Goal: Task Accomplishment & Management: Complete application form

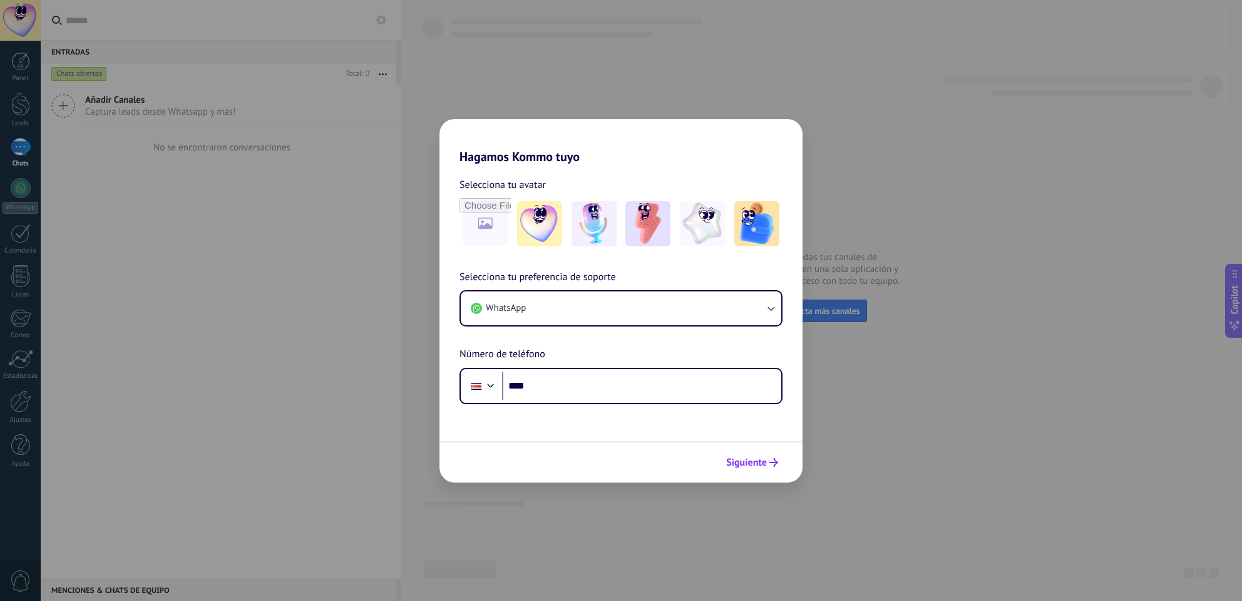
click at [762, 452] on button "Siguiente" at bounding box center [752, 462] width 63 height 21
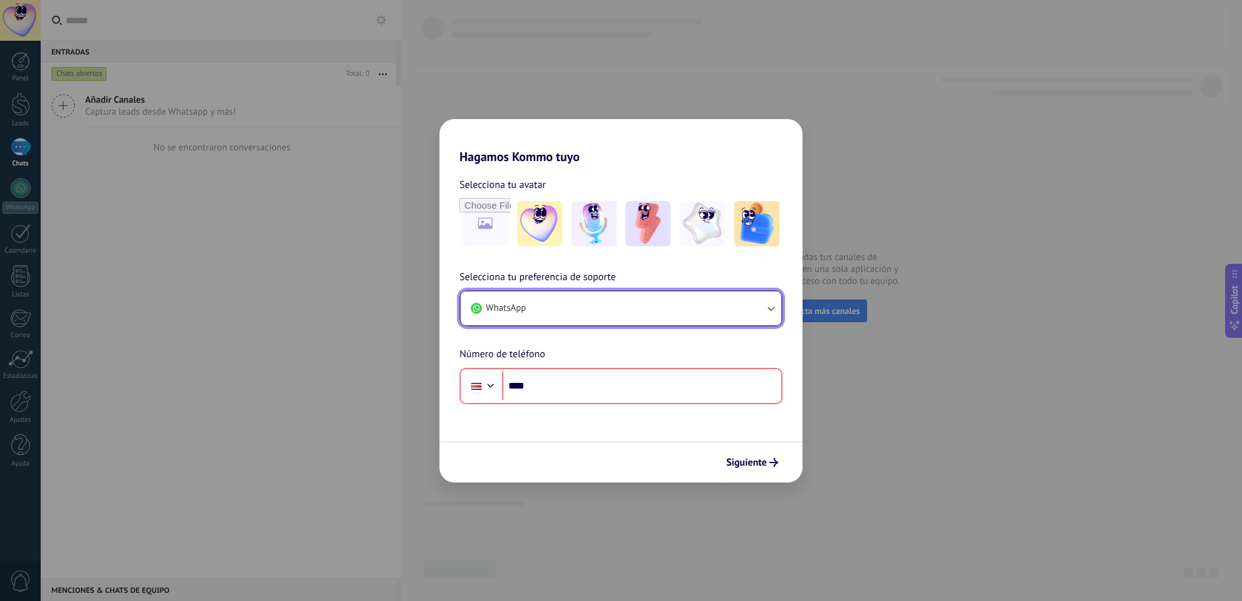
click at [675, 315] on button "WhatsApp" at bounding box center [621, 308] width 321 height 34
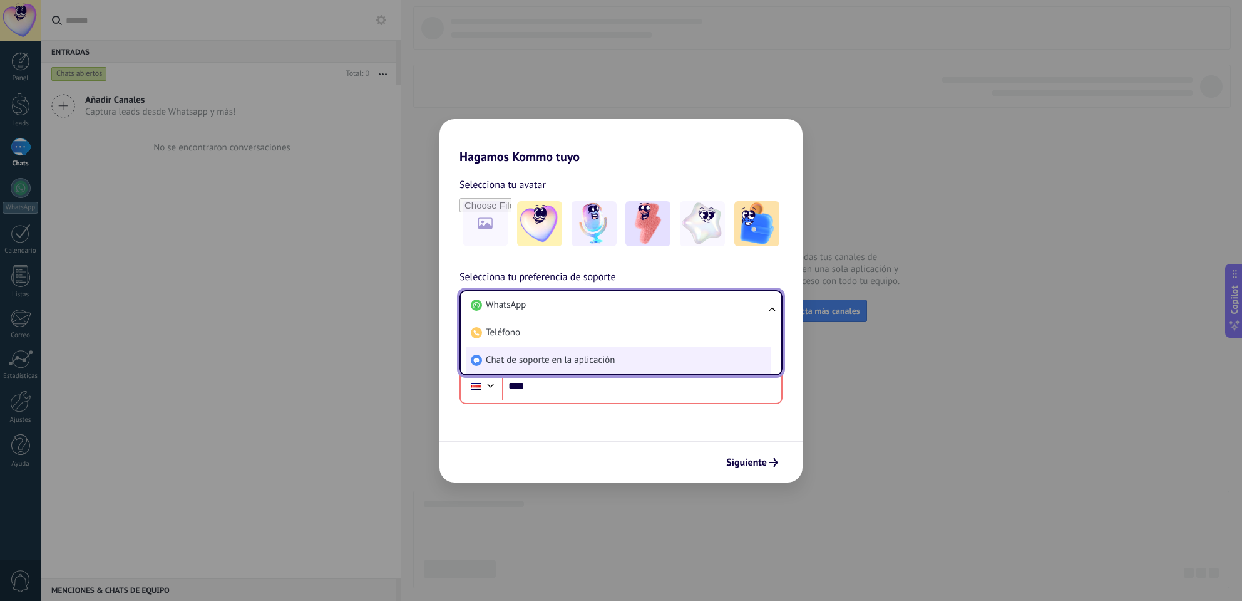
click at [557, 361] on span "Chat de soporte en la aplicación" at bounding box center [550, 360] width 129 height 13
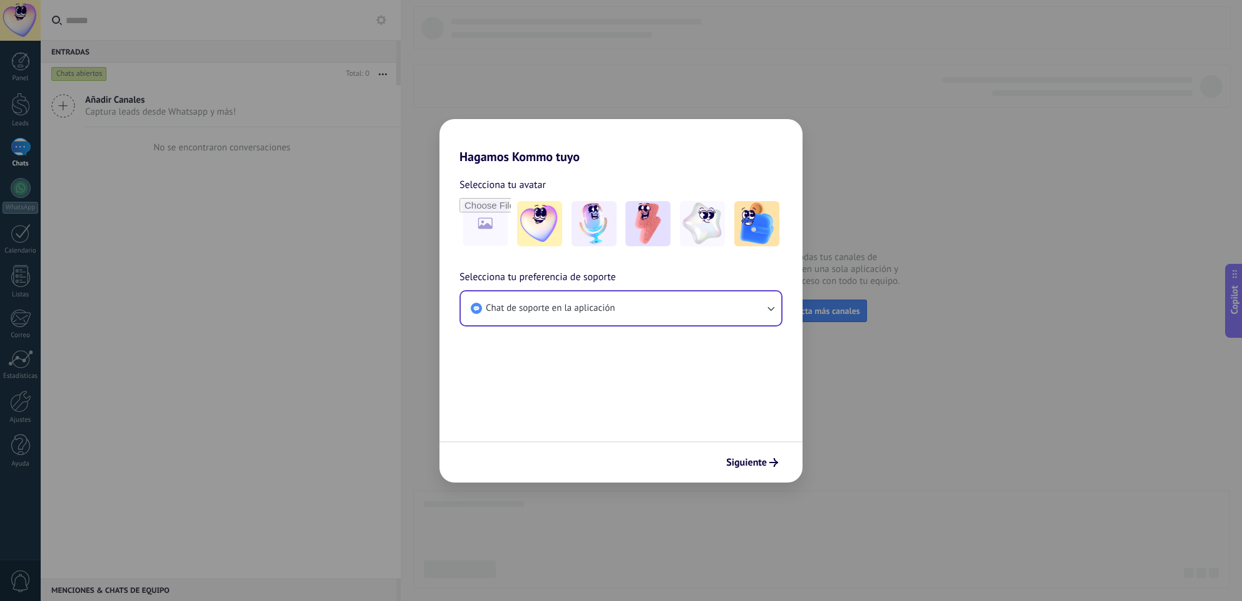
click at [907, 414] on div "Hagamos Kommo tuyo Selecciona tu avatar Selecciona tu preferencia de soporte Ch…" at bounding box center [621, 300] width 1242 height 601
click at [756, 458] on span "Siguiente" at bounding box center [746, 462] width 41 height 9
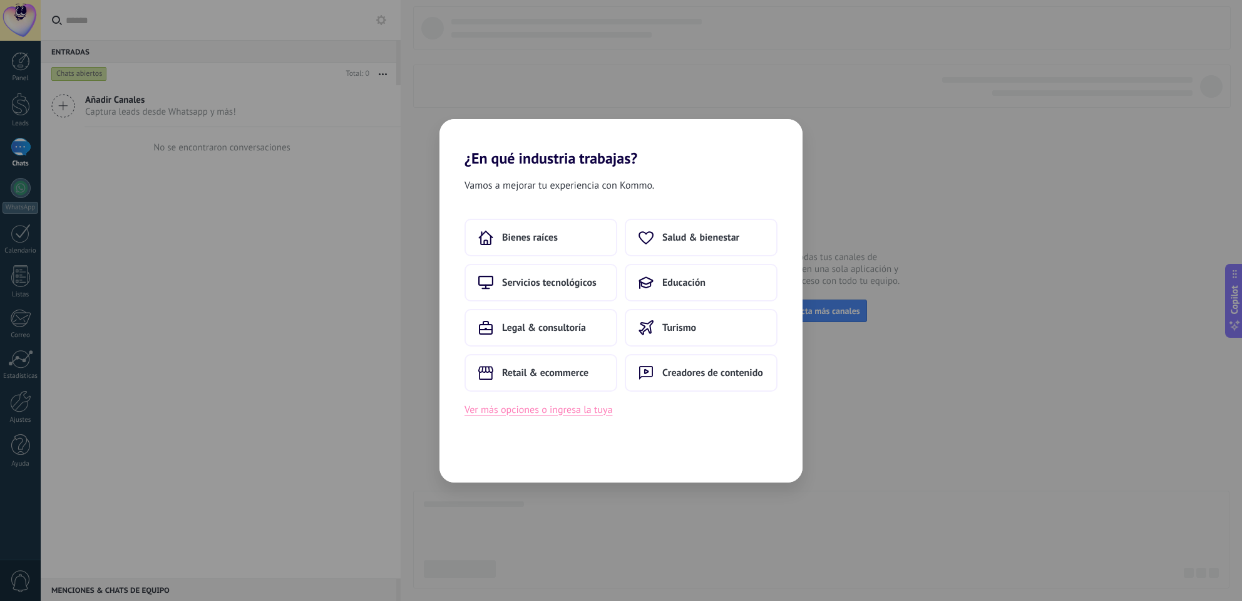
click at [561, 412] on button "Ver más opciones o ingresa la tuya" at bounding box center [539, 409] width 148 height 16
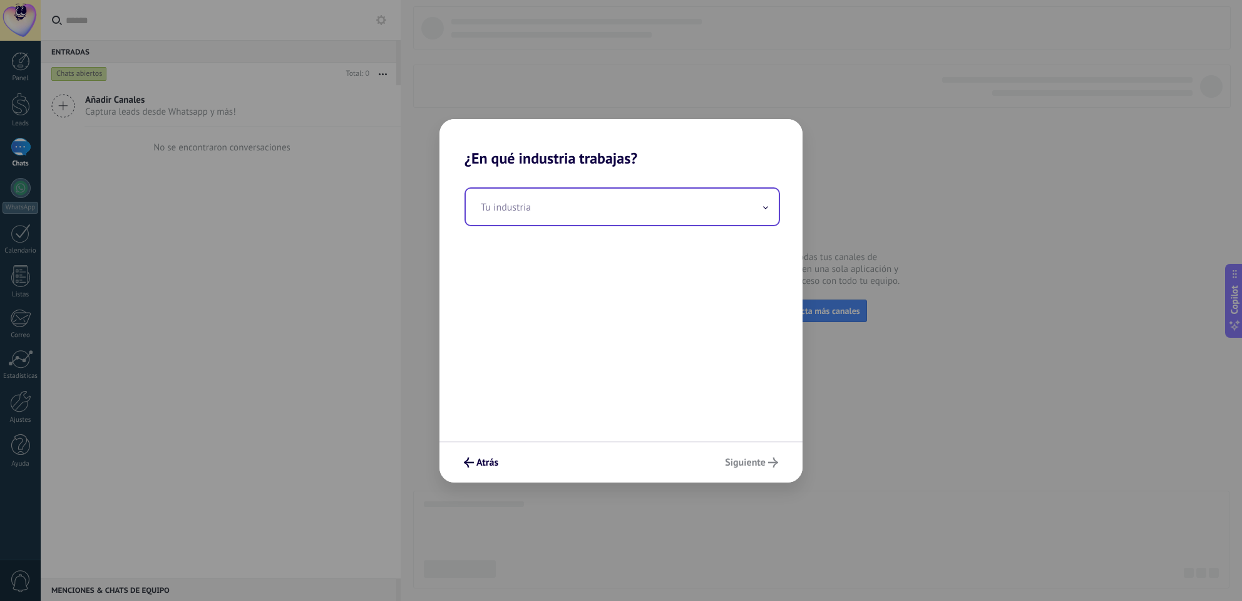
click at [646, 208] on input "text" at bounding box center [622, 207] width 313 height 36
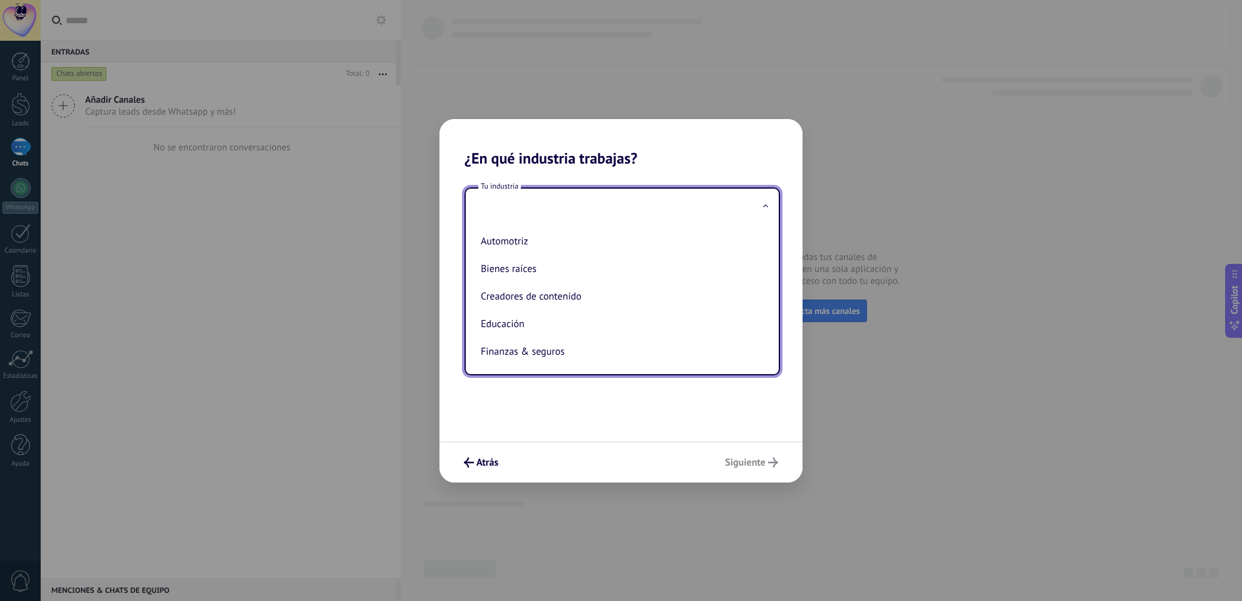
click at [539, 273] on li "Bienes raíces" at bounding box center [620, 269] width 288 height 28
type input "**********"
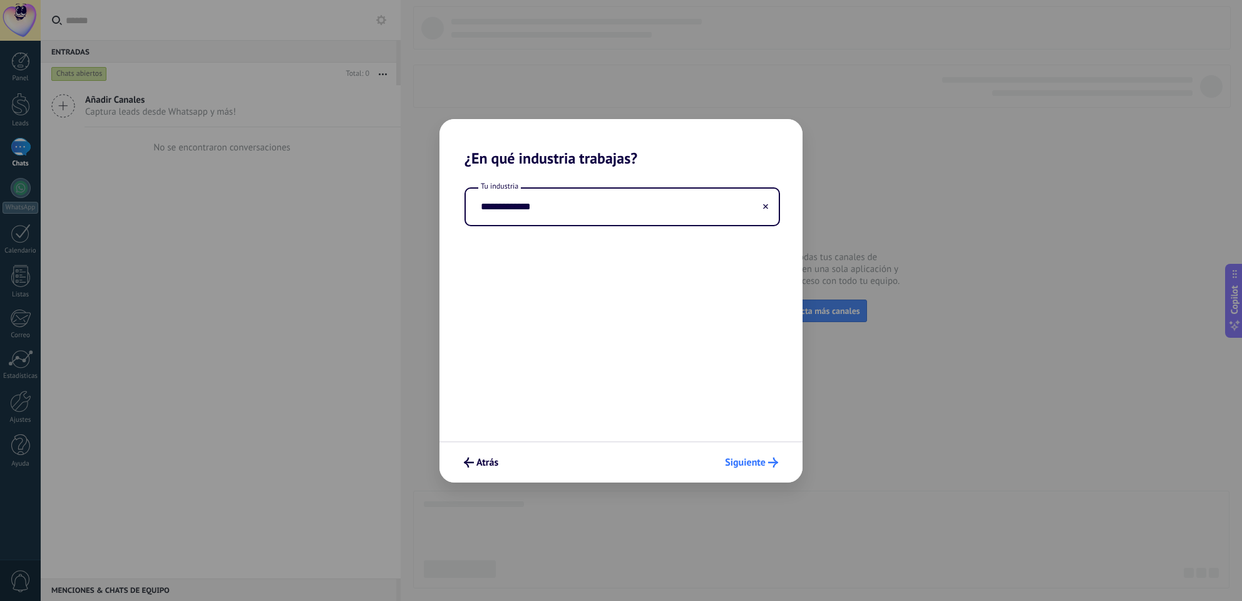
click at [773, 464] on icon "submit" at bounding box center [773, 462] width 10 height 10
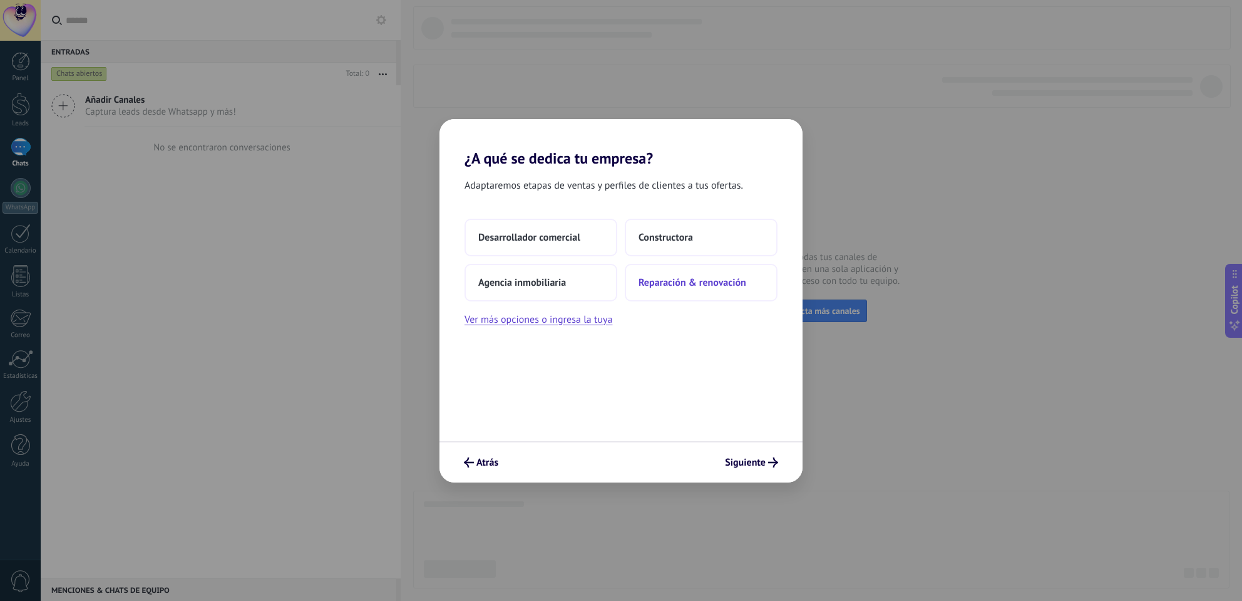
click at [651, 276] on span "Reparación & renovación" at bounding box center [693, 282] width 108 height 13
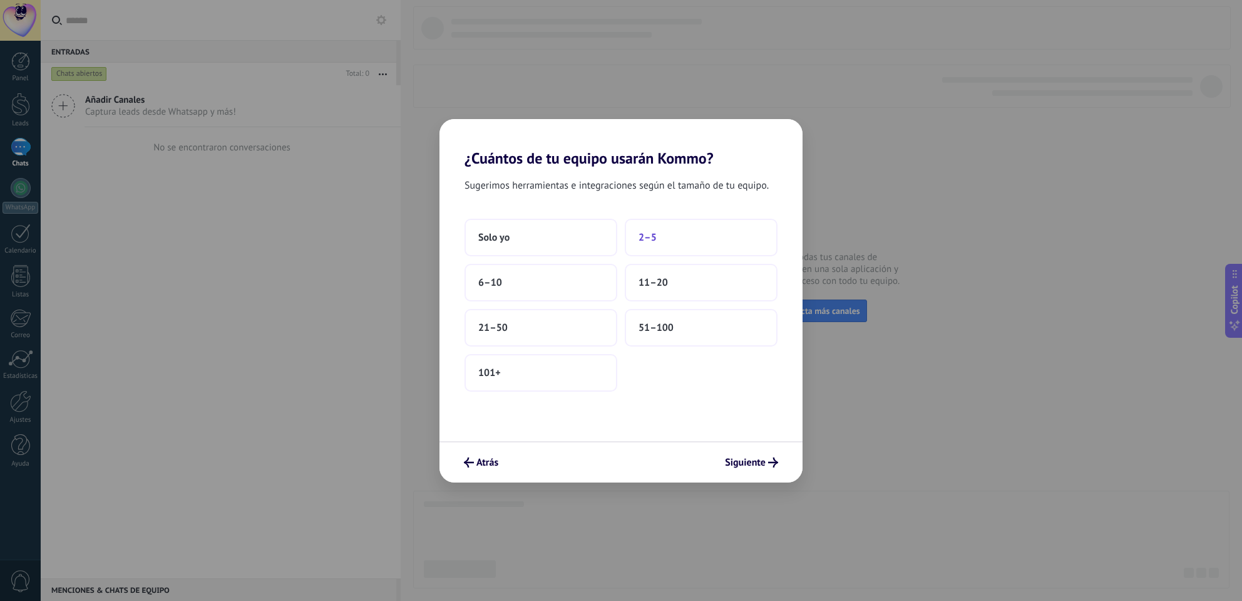
click at [653, 244] on button "2–5" at bounding box center [701, 238] width 153 height 38
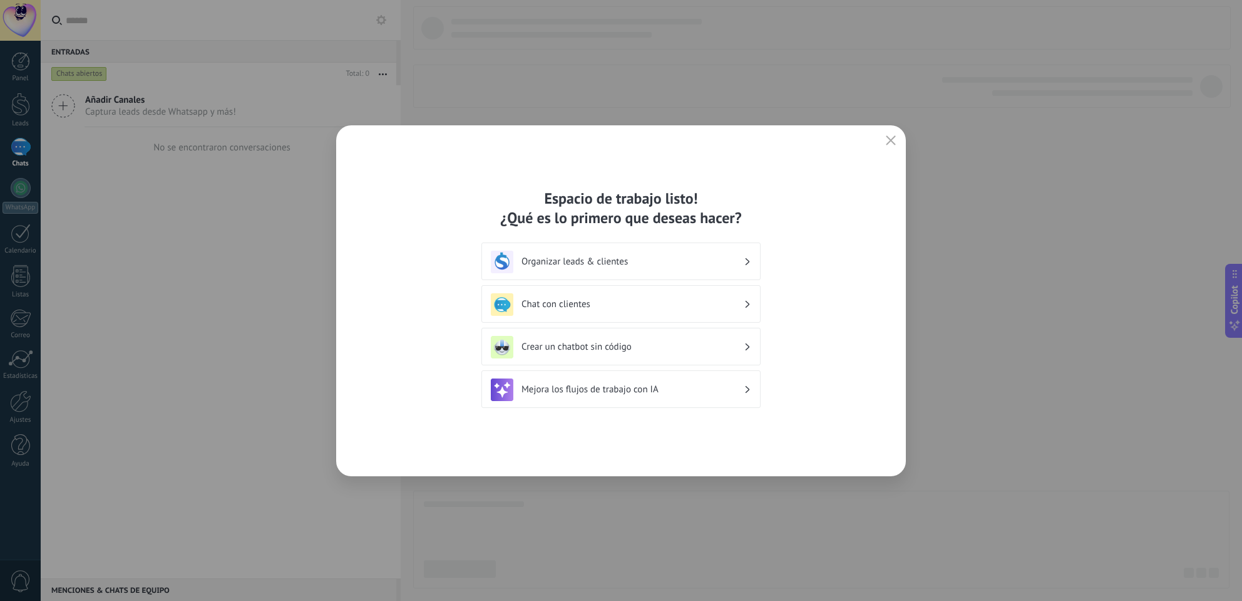
click at [887, 135] on icon "button" at bounding box center [891, 140] width 10 height 10
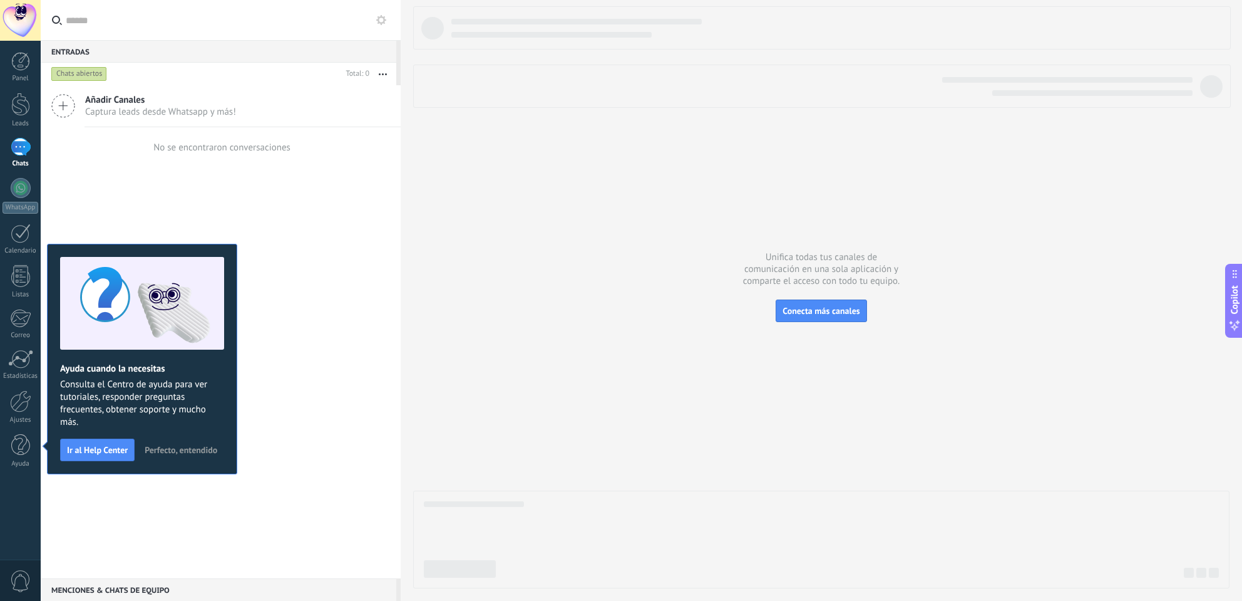
drag, startPoint x: 195, startPoint y: 449, endPoint x: 203, endPoint y: 449, distance: 8.1
click at [194, 450] on span "Perfecto, entendido" at bounding box center [181, 449] width 73 height 9
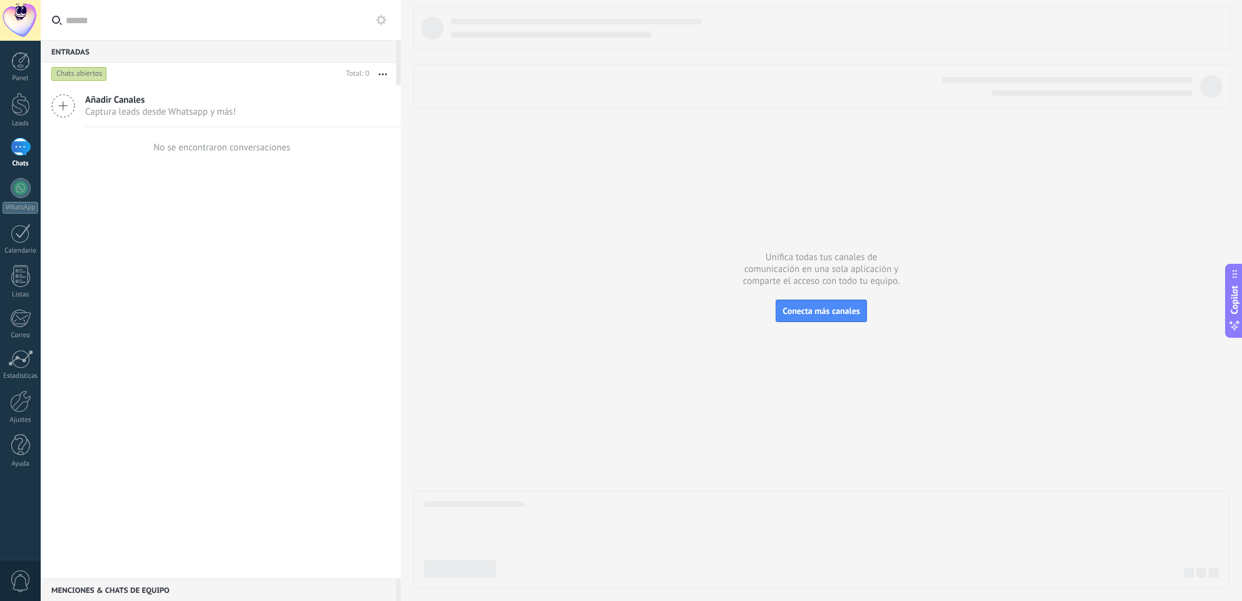
click at [24, 24] on div at bounding box center [20, 20] width 41 height 41
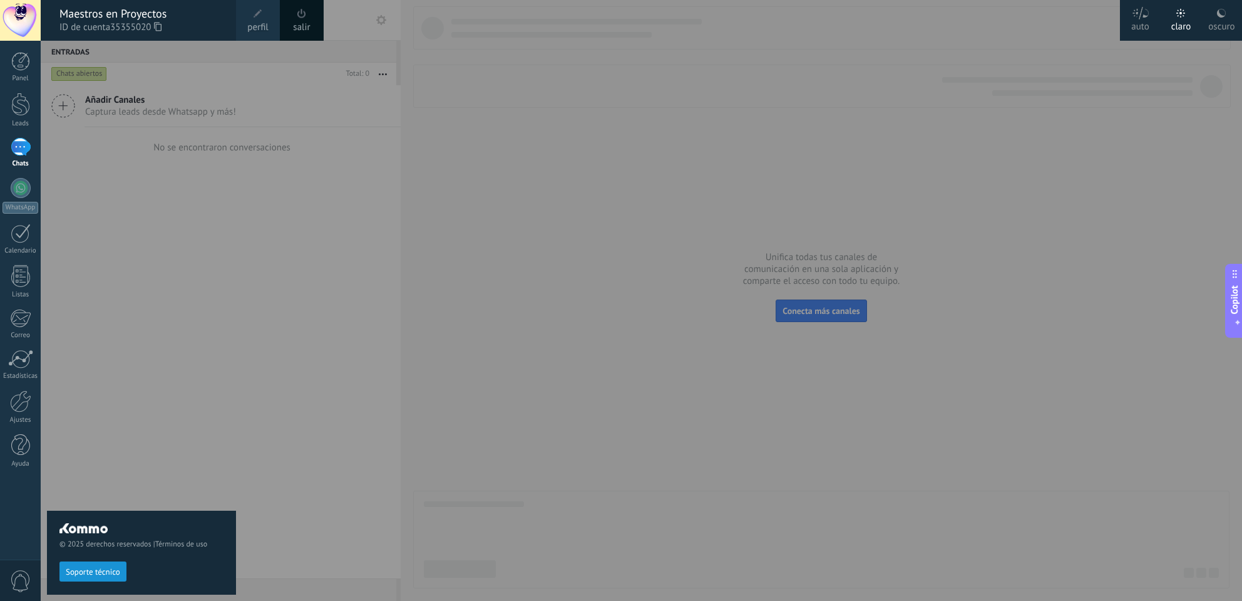
click at [579, 86] on div at bounding box center [662, 300] width 1242 height 601
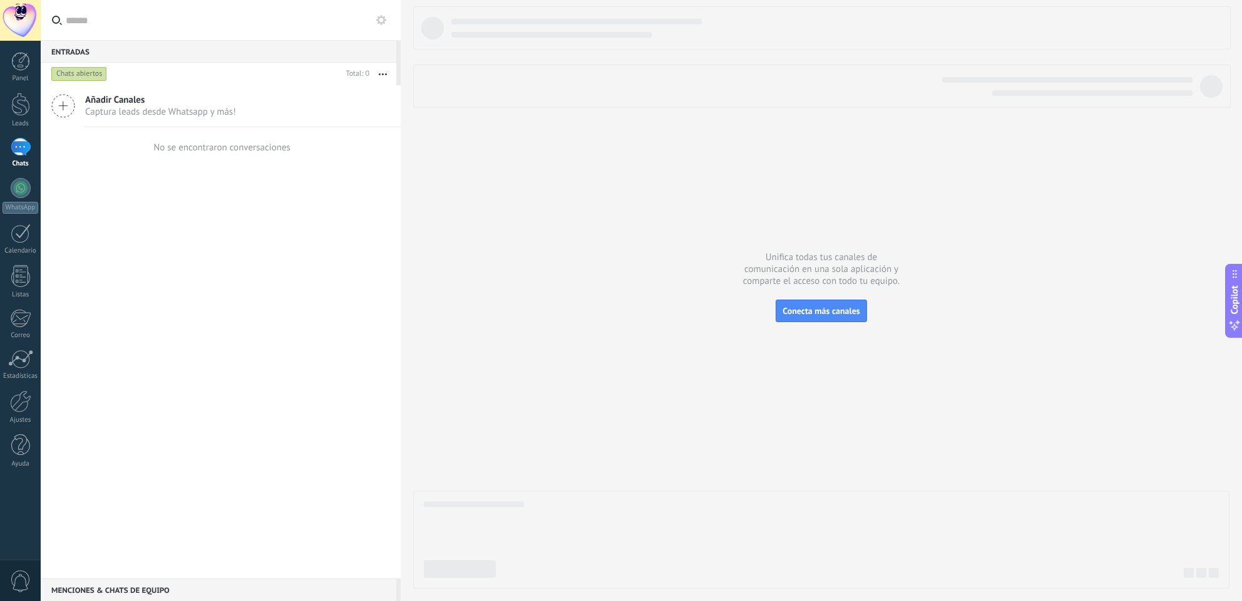
click at [27, 29] on div at bounding box center [20, 20] width 41 height 41
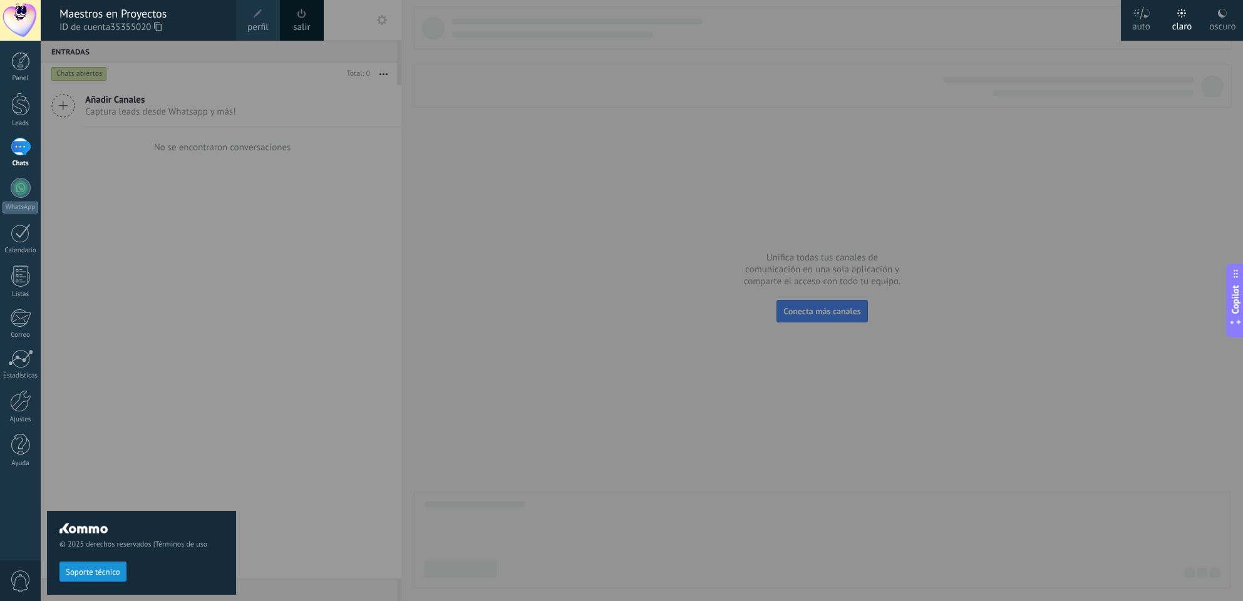
click at [197, 436] on div "© 2025 derechos reservados | Términos de uso Soporte técnico" at bounding box center [141, 321] width 189 height 561
